Goal: Transaction & Acquisition: Purchase product/service

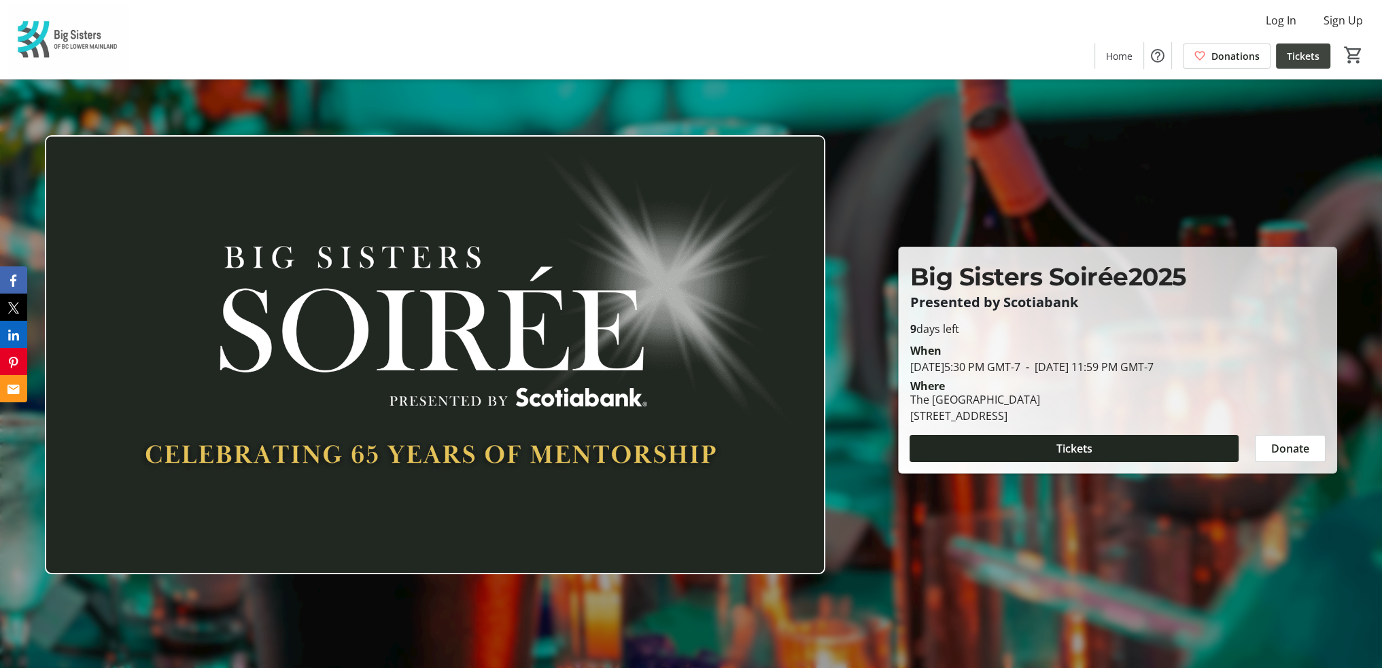
click at [1294, 54] on span "Tickets" at bounding box center [1303, 56] width 33 height 14
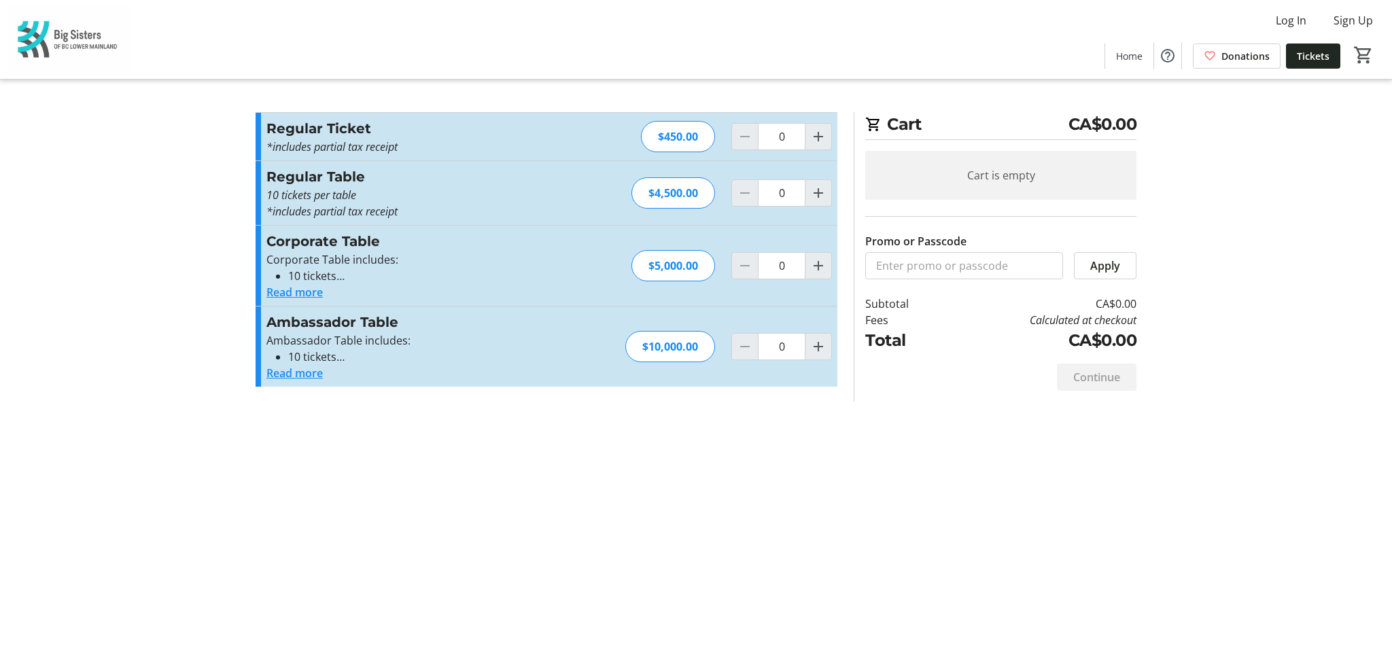
click at [282, 291] on button "Read more" at bounding box center [294, 292] width 56 height 16
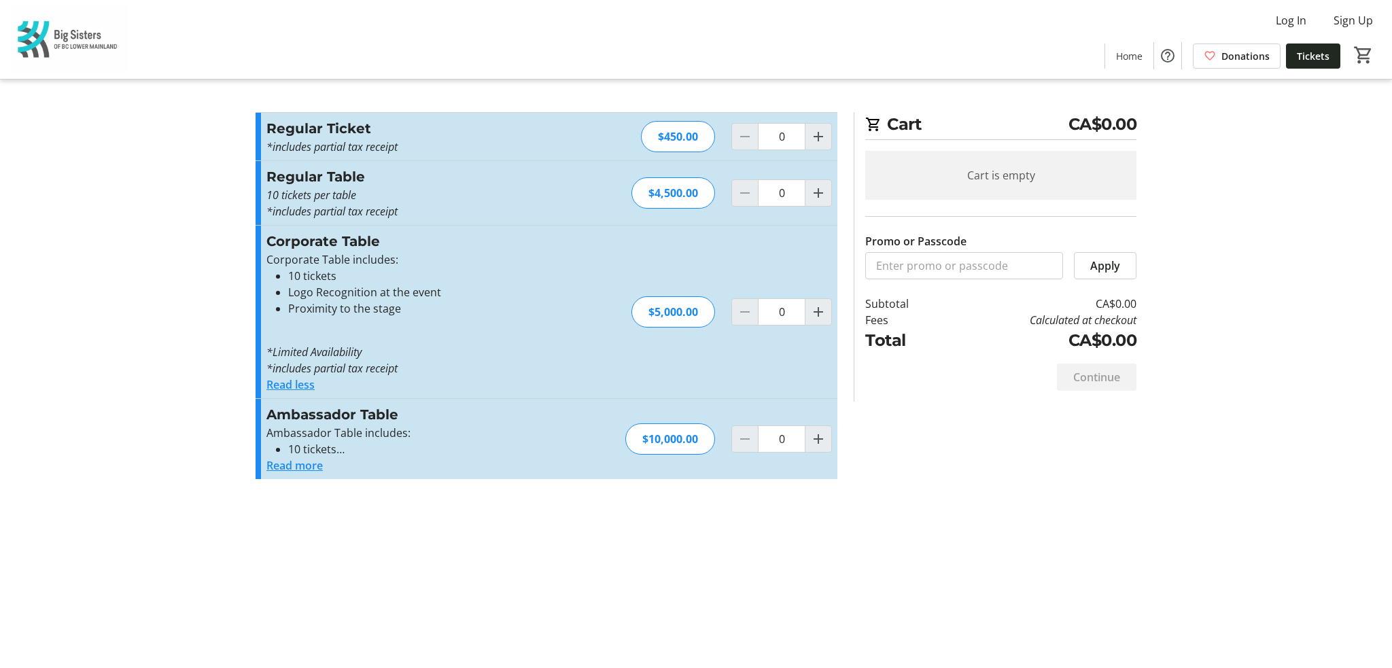
click at [280, 385] on button "Read less" at bounding box center [290, 385] width 48 height 16
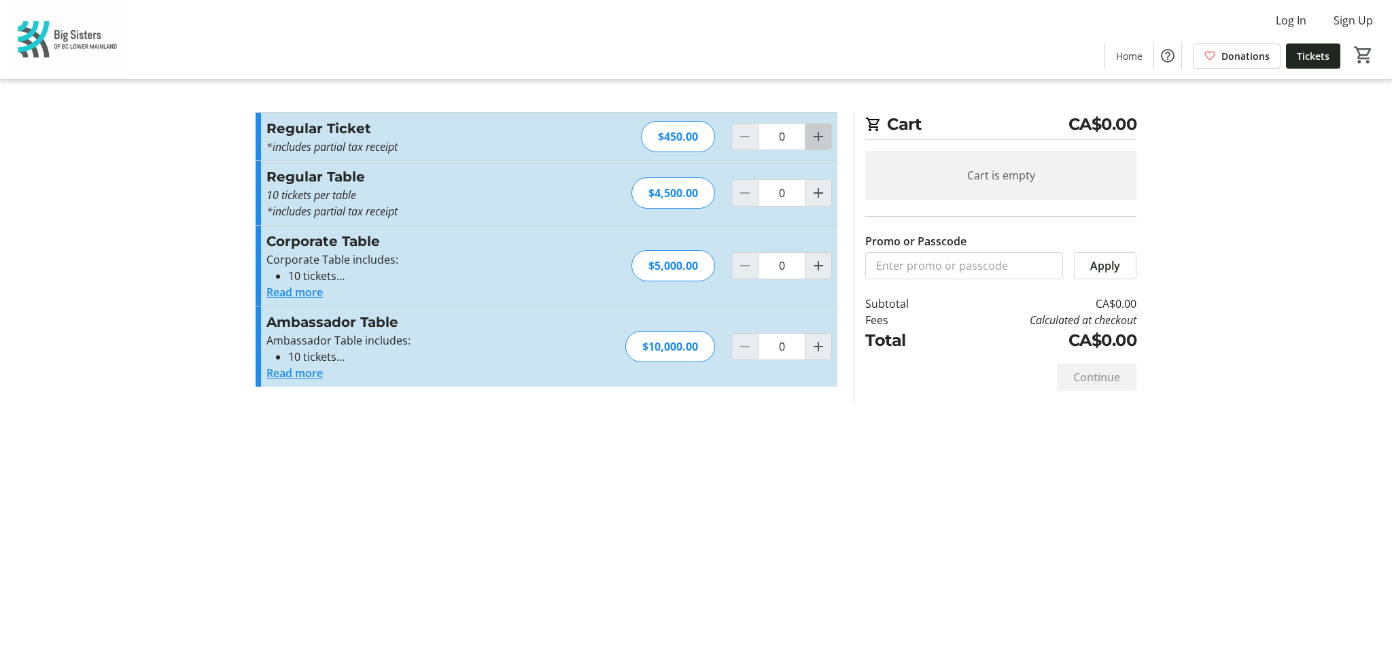
click at [813, 139] on mat-icon "Increment by one" at bounding box center [818, 136] width 16 height 16
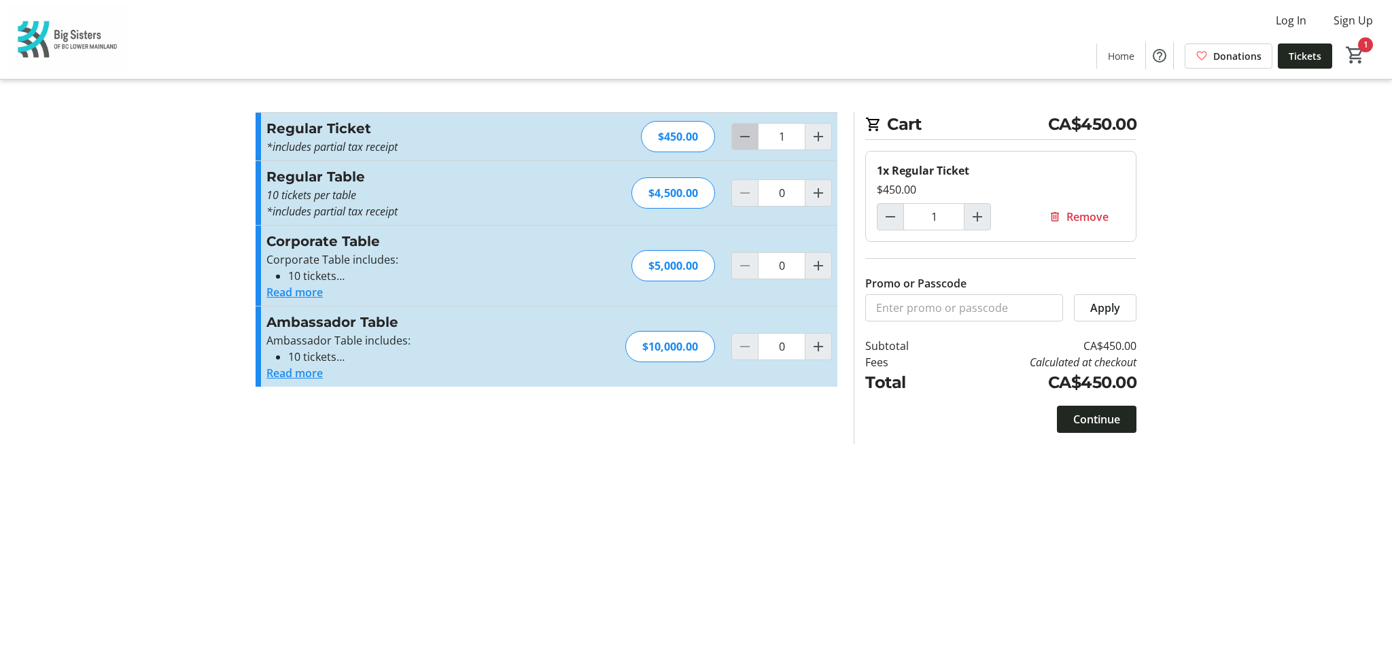
click at [751, 137] on mat-icon "Decrement by one" at bounding box center [745, 136] width 16 height 16
type input "0"
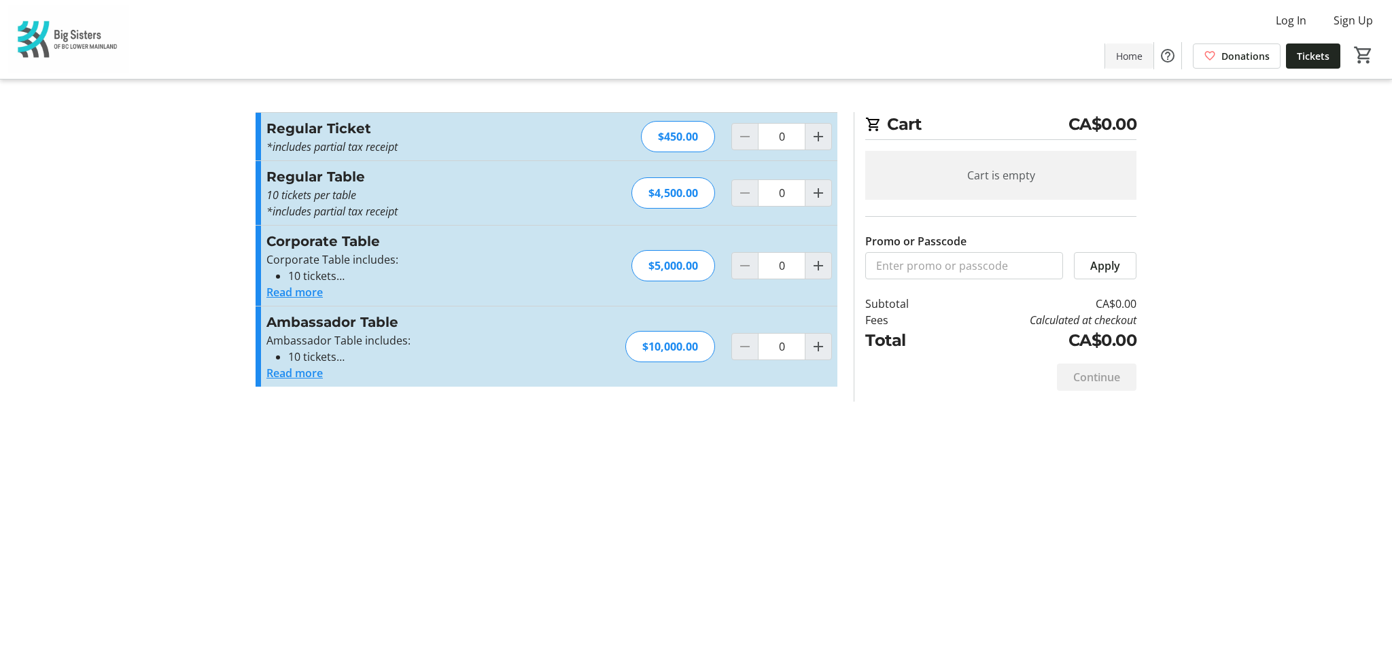
click at [1130, 52] on span "Home" at bounding box center [1129, 56] width 27 height 14
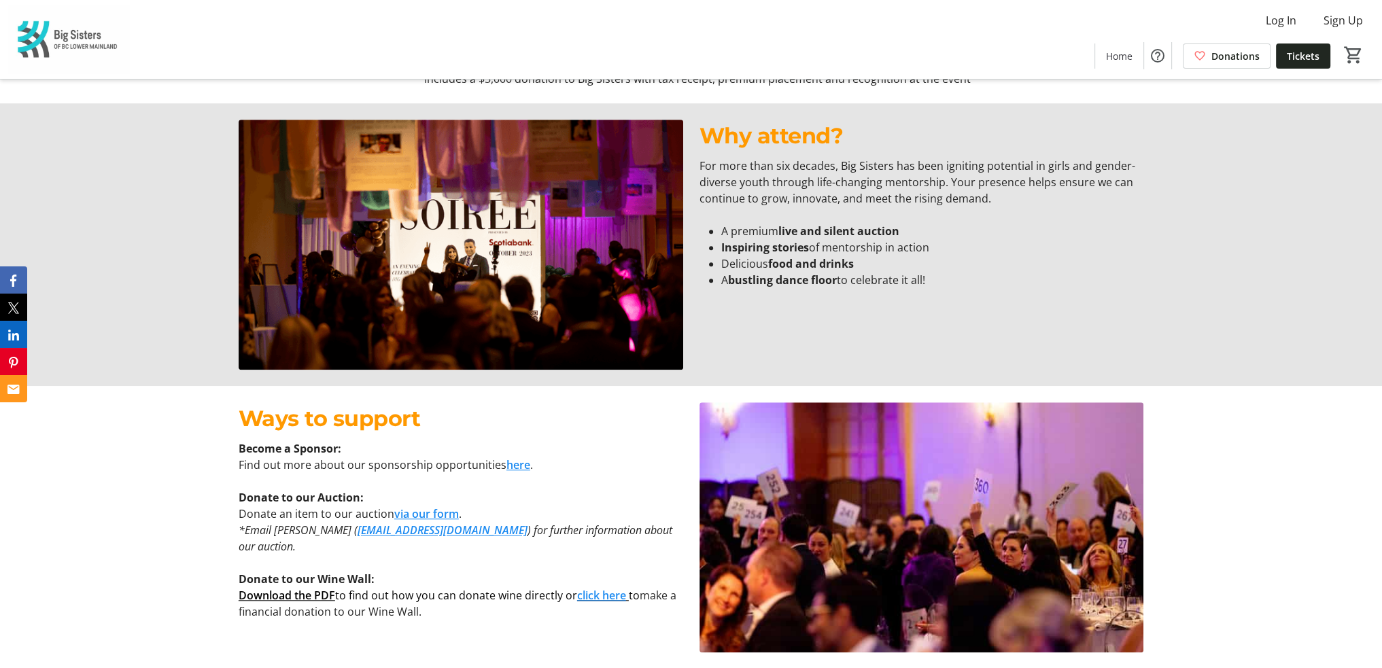
scroll to position [1495, 0]
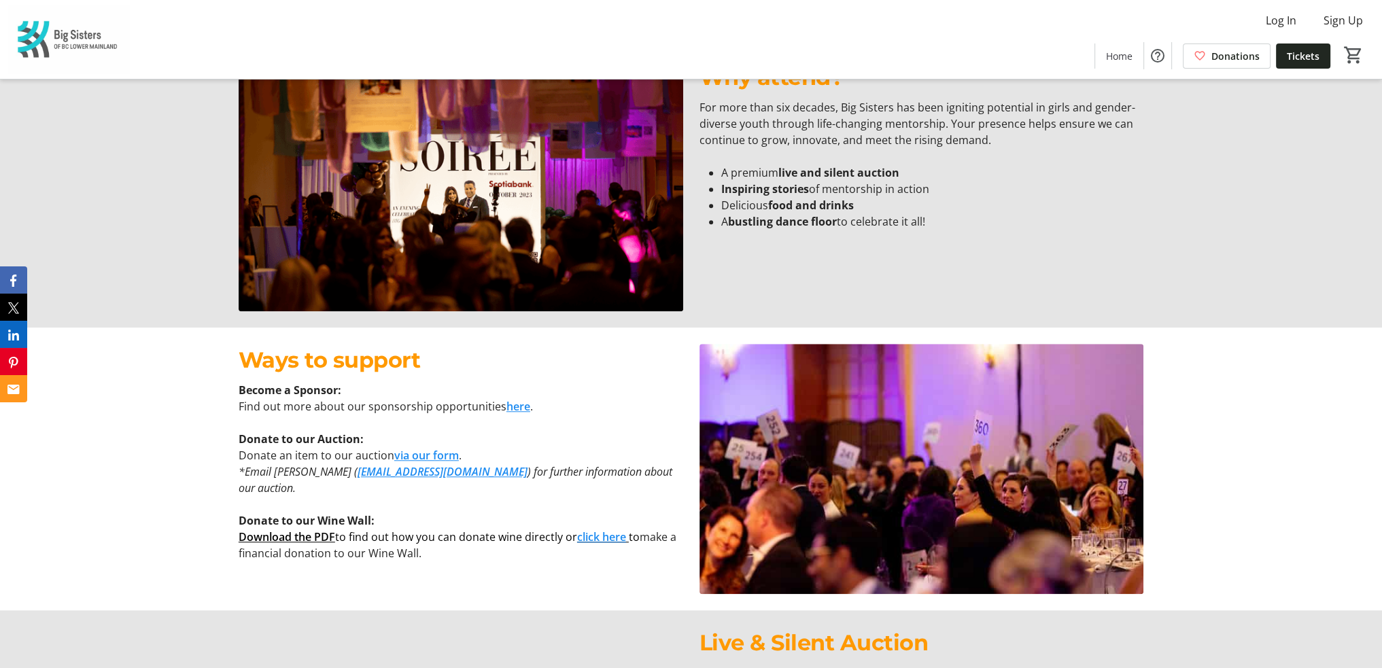
click at [506, 406] on link "here" at bounding box center [518, 406] width 24 height 15
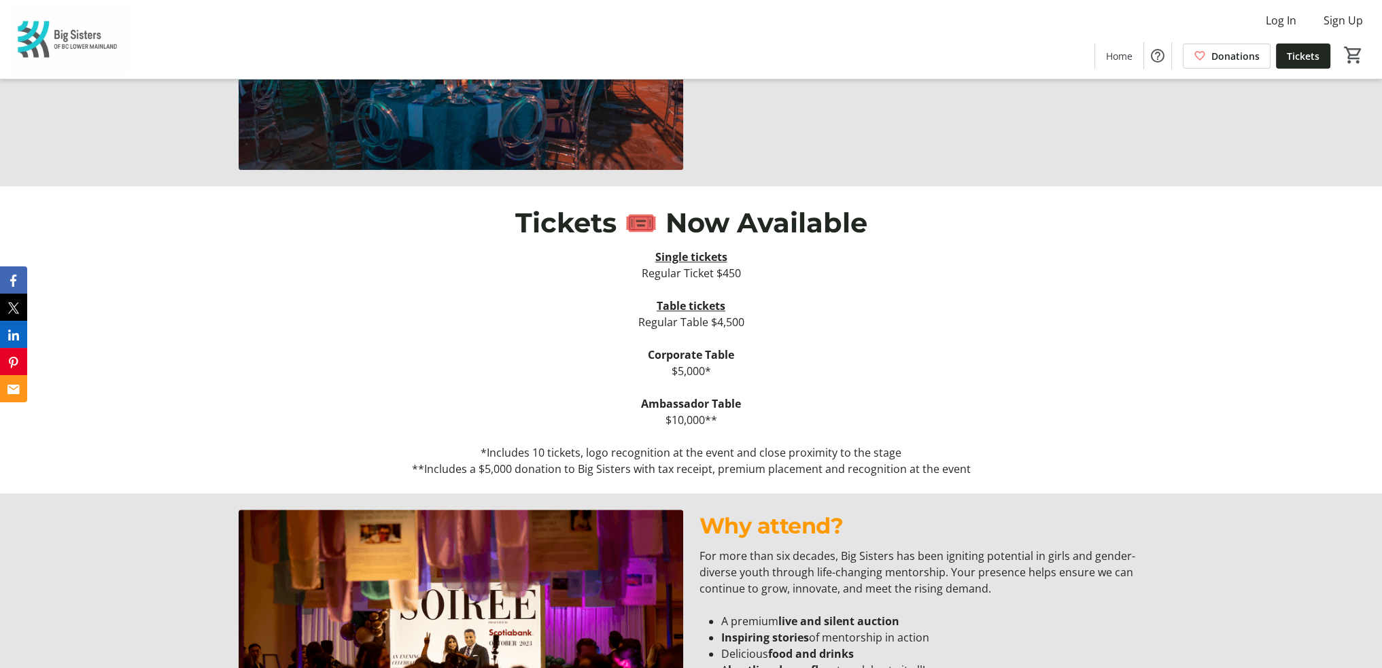
scroll to position [1156, 0]
